Goal: Task Accomplishment & Management: Manage account settings

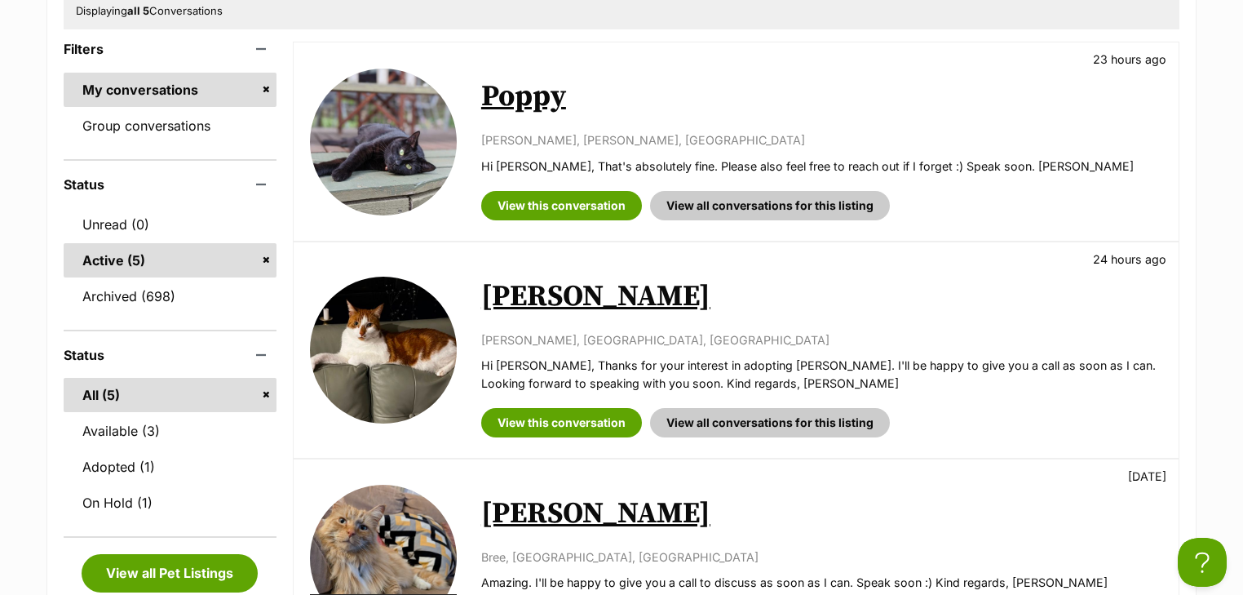
scroll to position [326, 0]
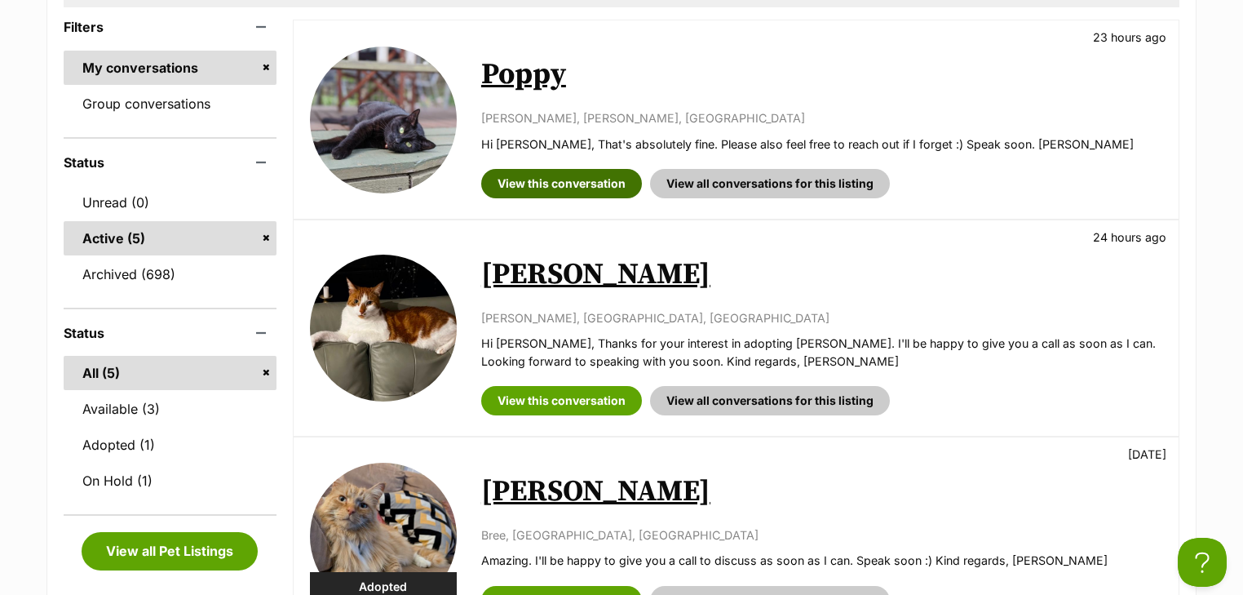
click at [564, 174] on link "View this conversation" at bounding box center [561, 183] width 161 height 29
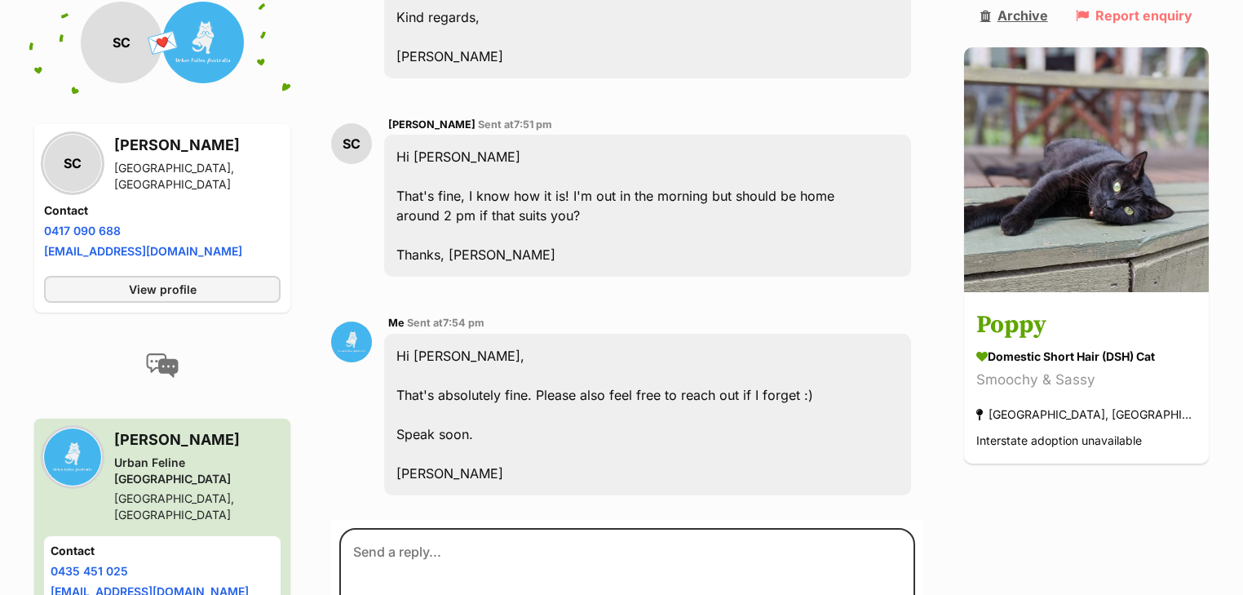
scroll to position [1746, 0]
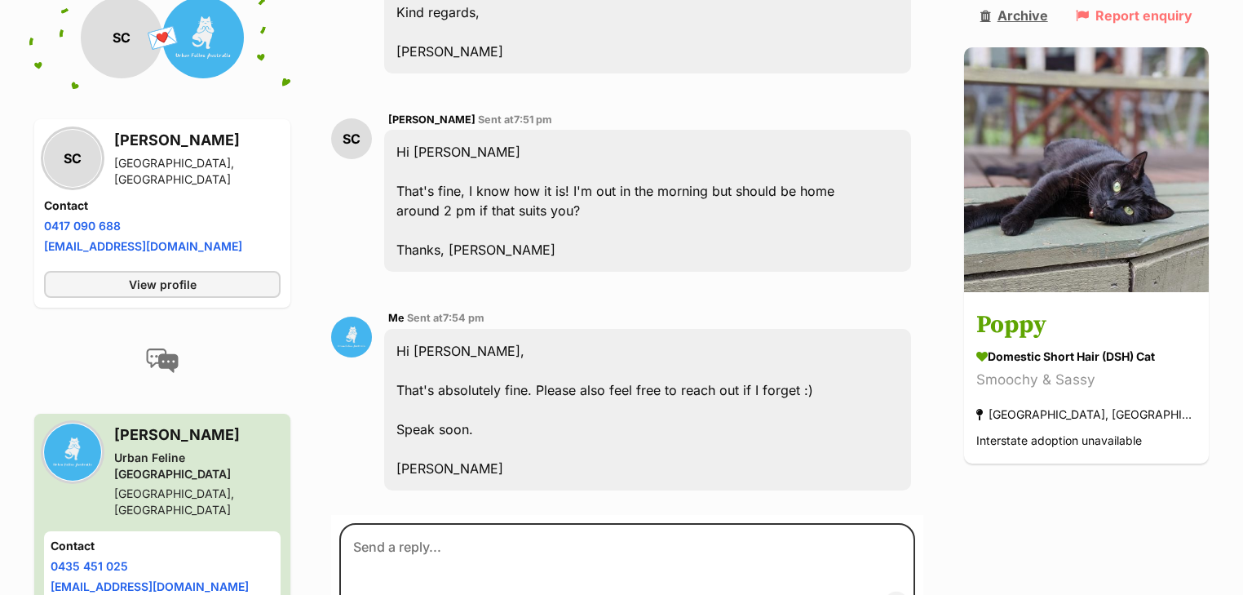
click at [1044, 8] on link "Archive" at bounding box center [1014, 15] width 68 height 15
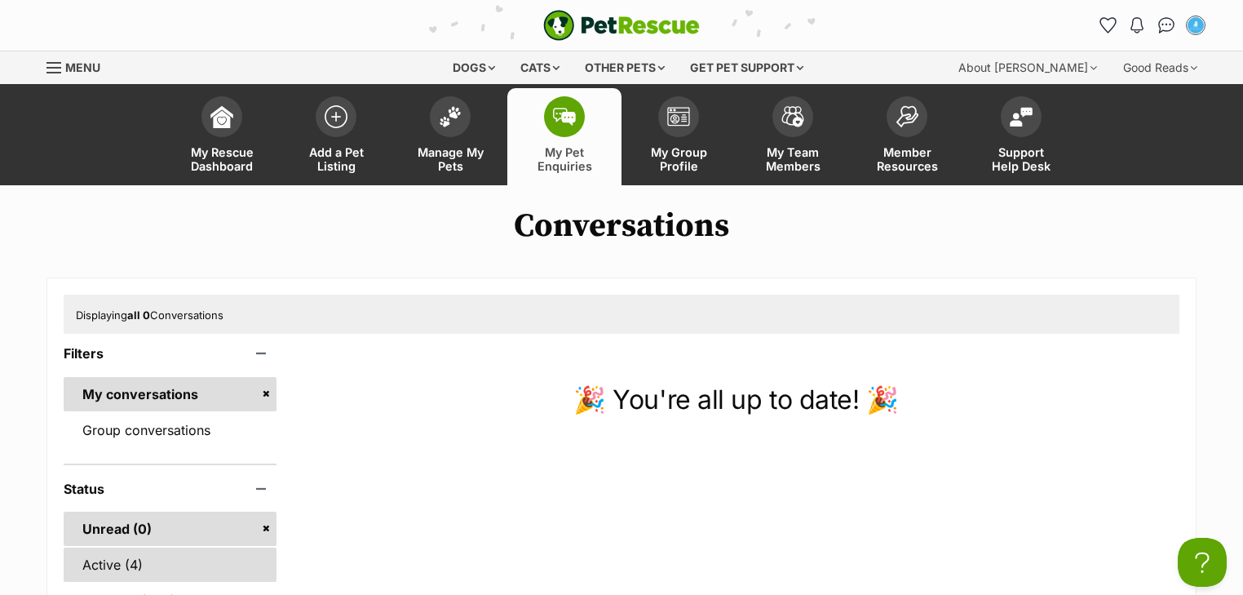
click at [114, 569] on link "Active (4)" at bounding box center [170, 564] width 213 height 34
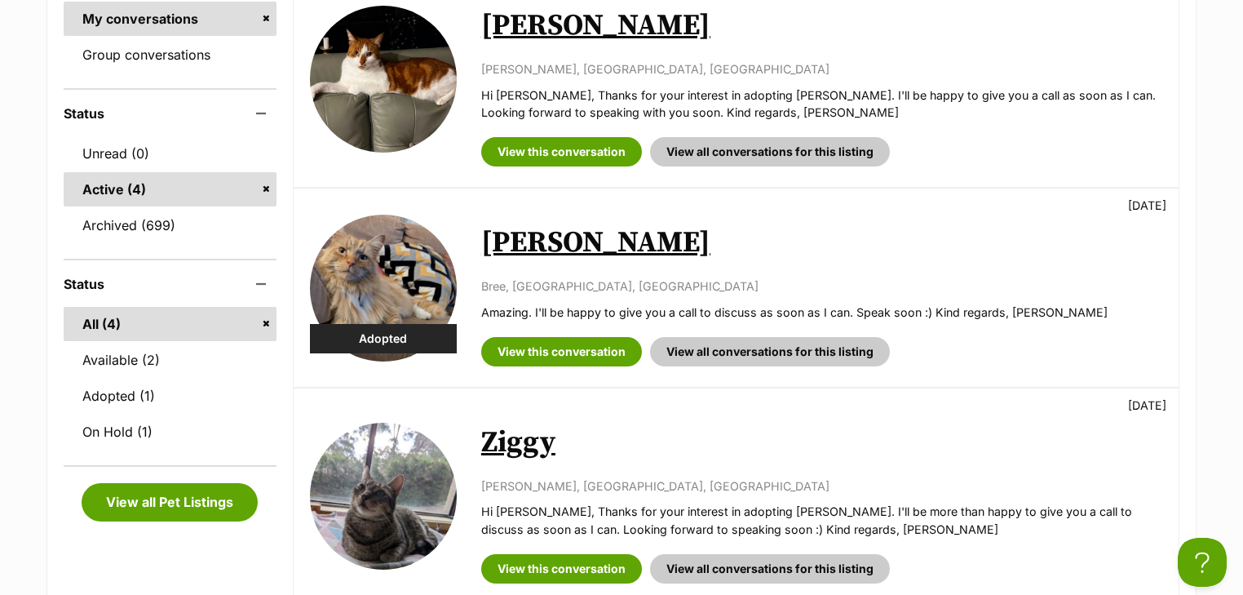
scroll to position [196, 0]
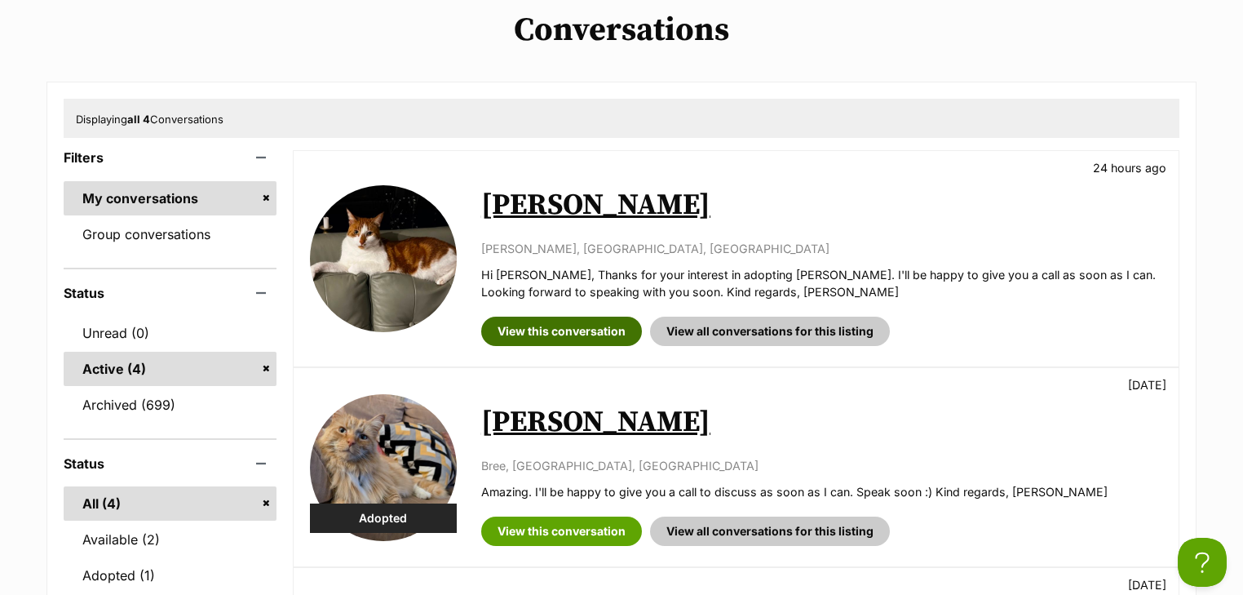
click at [573, 330] on link "View this conversation" at bounding box center [561, 330] width 161 height 29
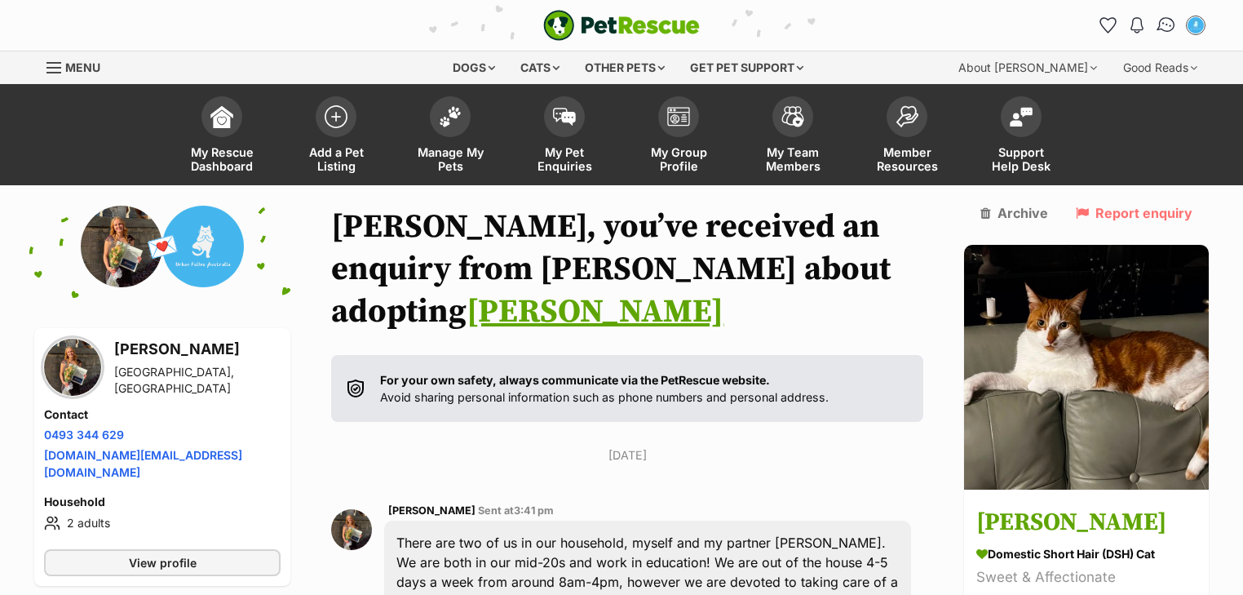
click at [1161, 26] on img "Conversations" at bounding box center [1167, 25] width 22 height 21
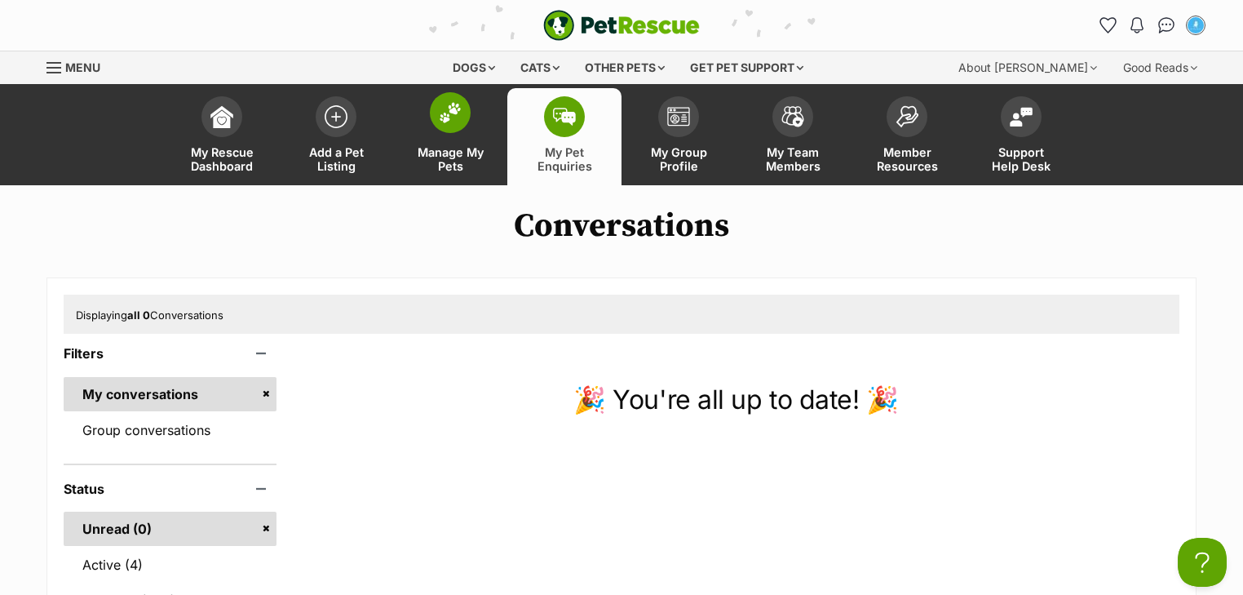
click at [480, 136] on link "Manage My Pets" at bounding box center [450, 136] width 114 height 97
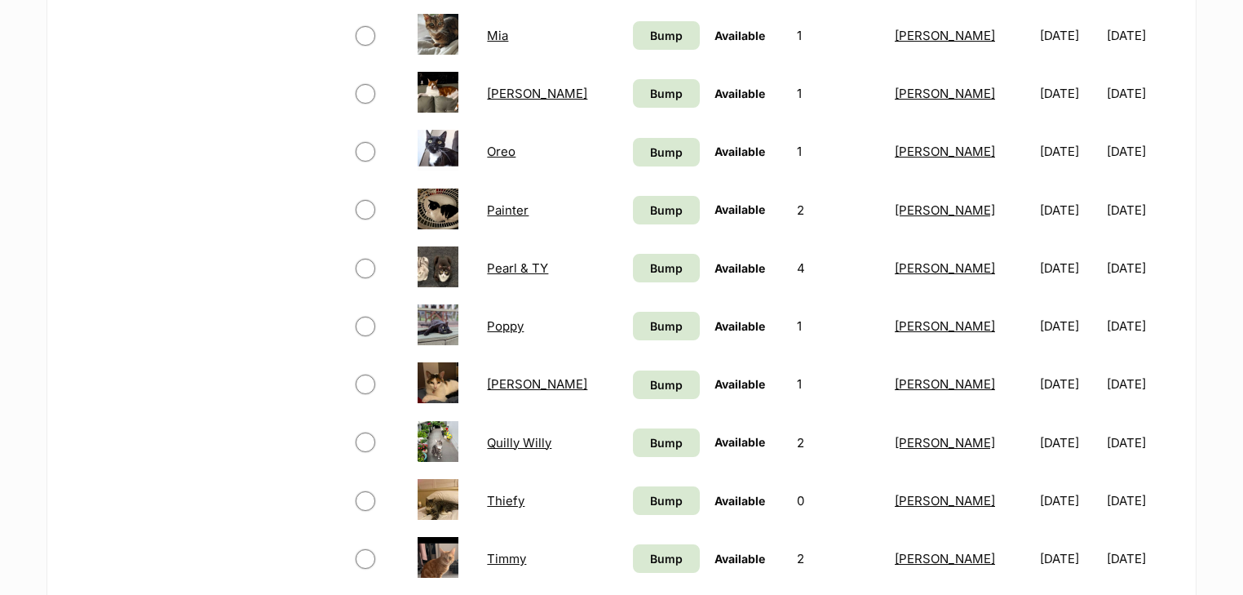
scroll to position [848, 0]
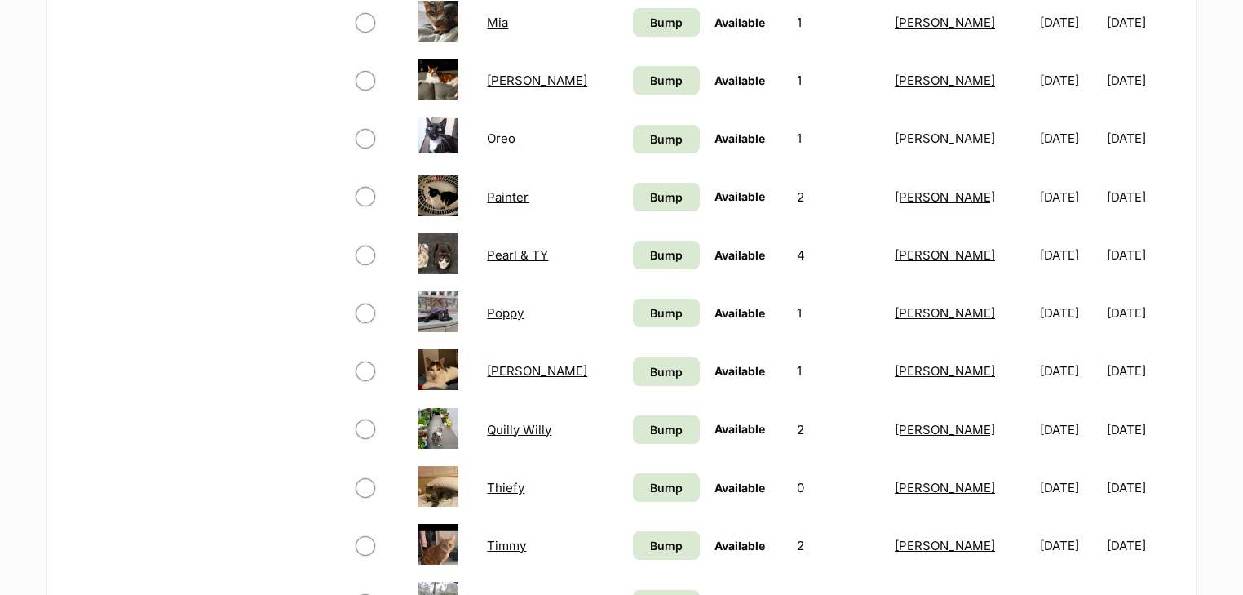
click at [512, 311] on link "Poppy" at bounding box center [505, 312] width 37 height 15
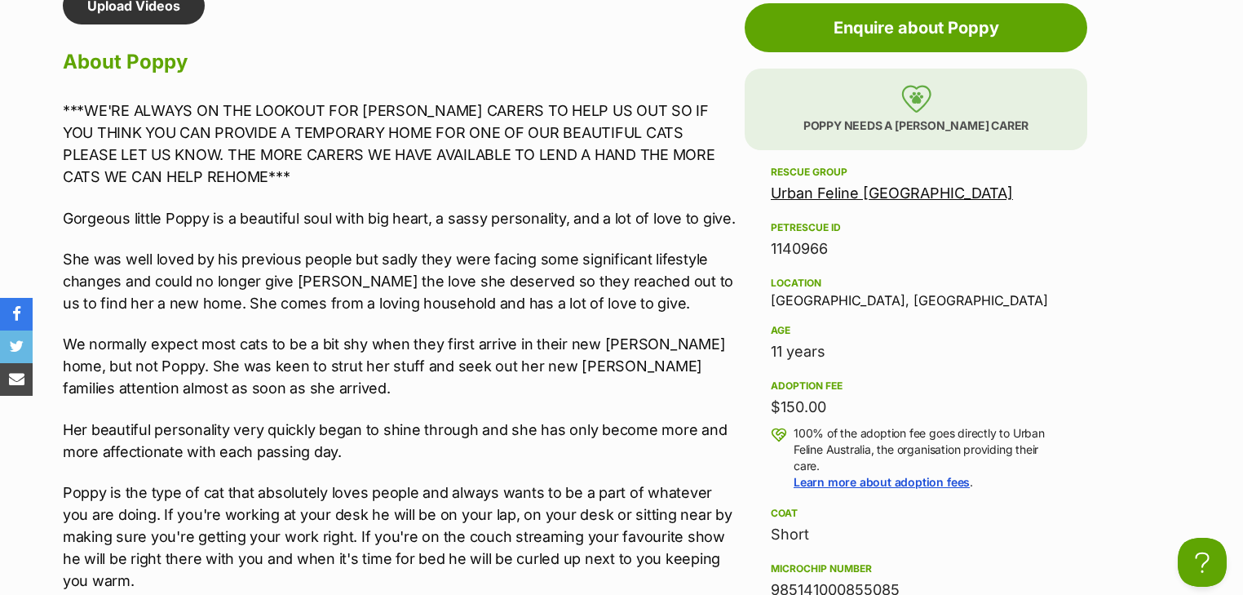
scroll to position [1631, 0]
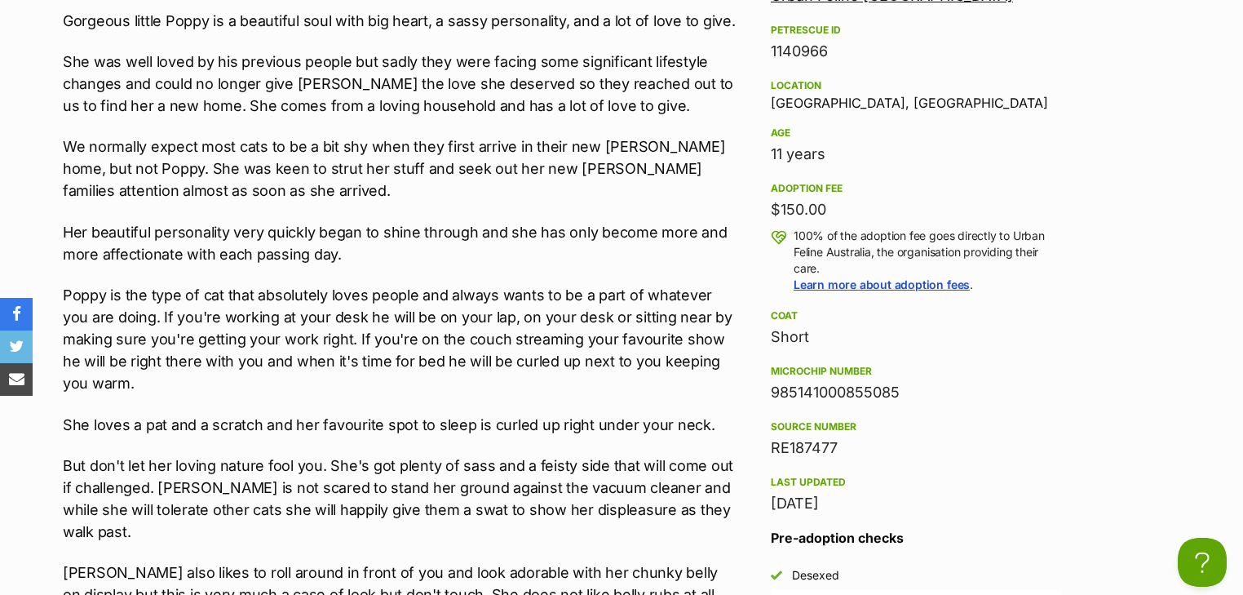
drag, startPoint x: 902, startPoint y: 385, endPoint x: 760, endPoint y: 388, distance: 142.0
click at [760, 388] on aside "Rescue group Urban Feline Australia PetRescue ID 1140966 Location Springvale, V…" at bounding box center [916, 321] width 343 height 713
copy div "985141000855085"
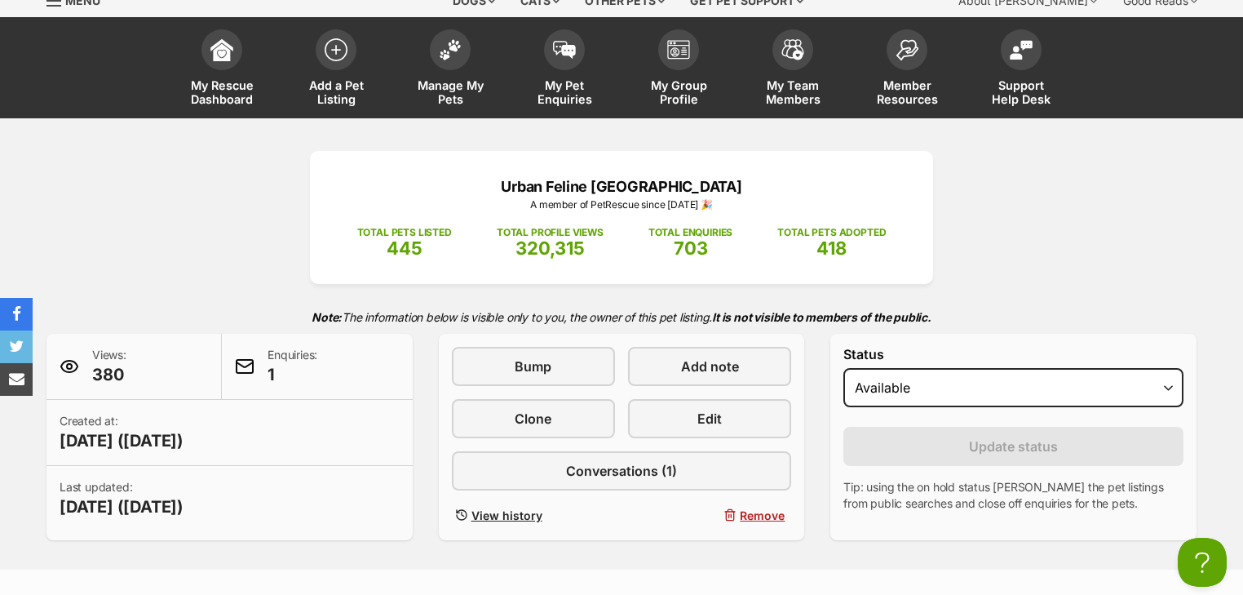
scroll to position [0, 0]
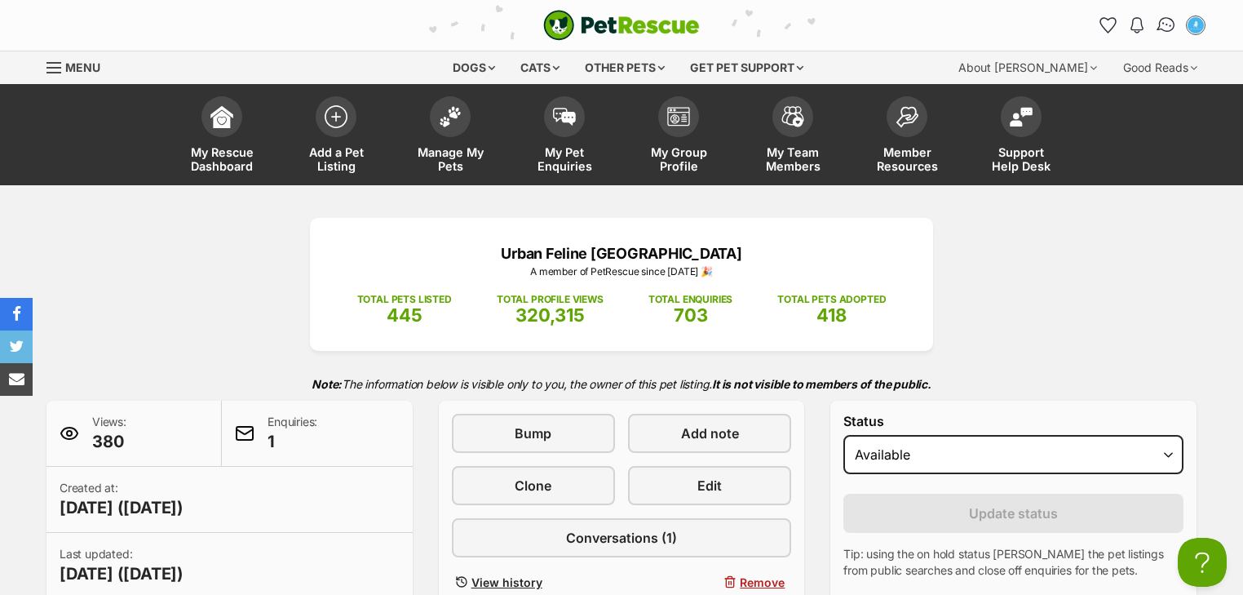
click at [1171, 22] on img "Conversations" at bounding box center [1167, 25] width 22 height 21
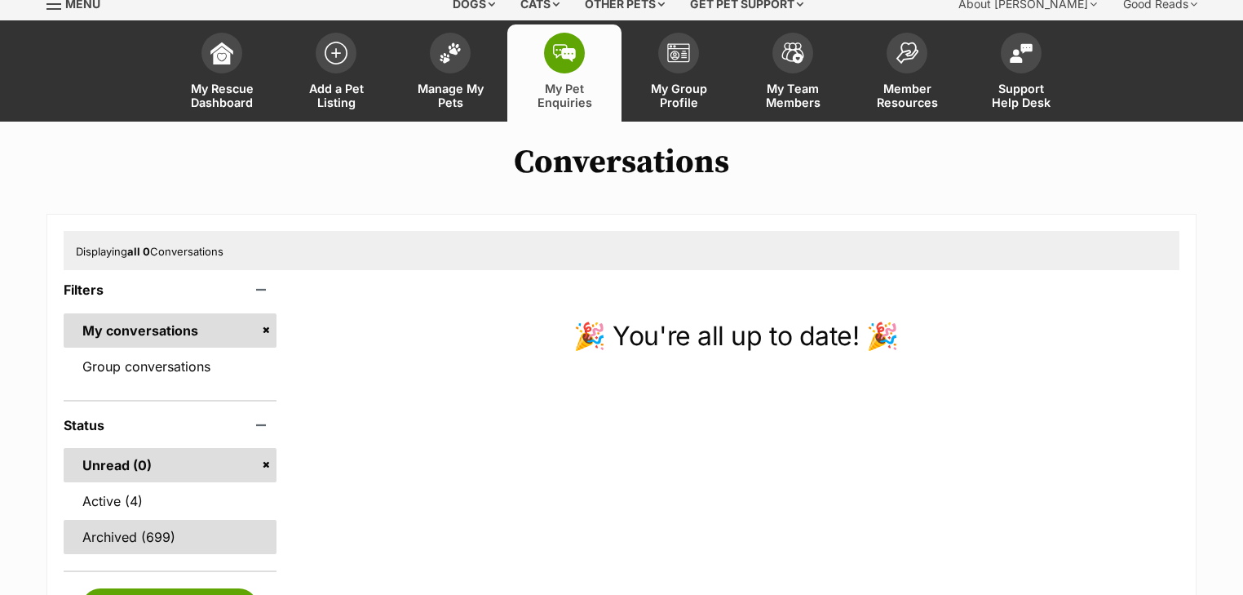
scroll to position [196, 0]
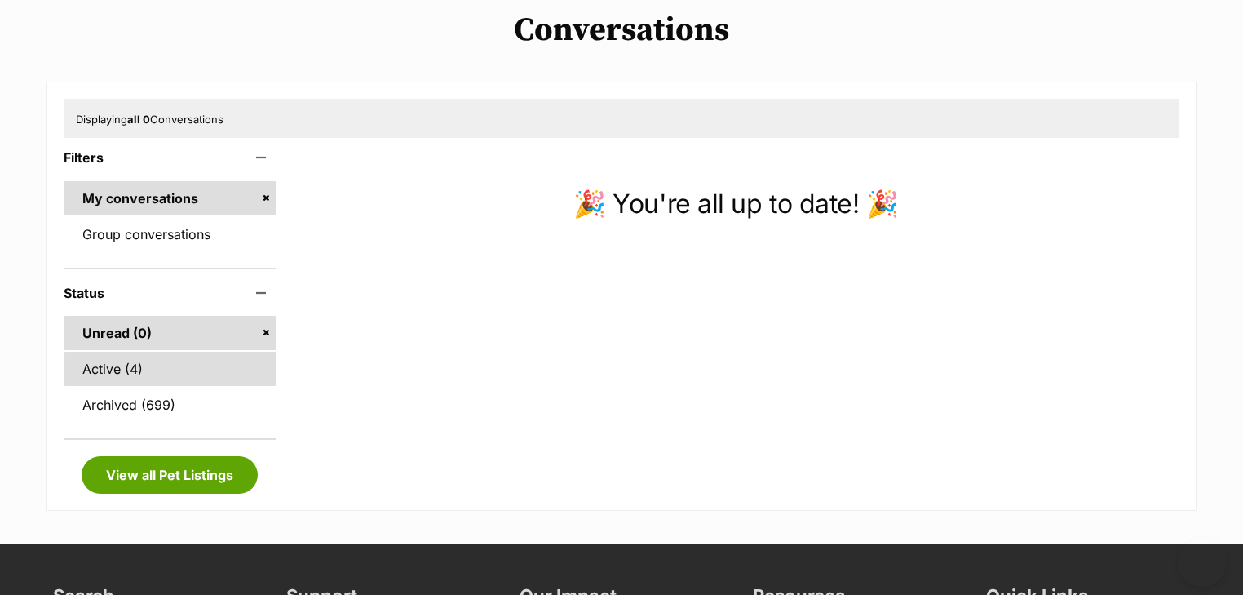
click at [144, 372] on link "Active (4)" at bounding box center [170, 369] width 213 height 34
